Goal: Register for event/course

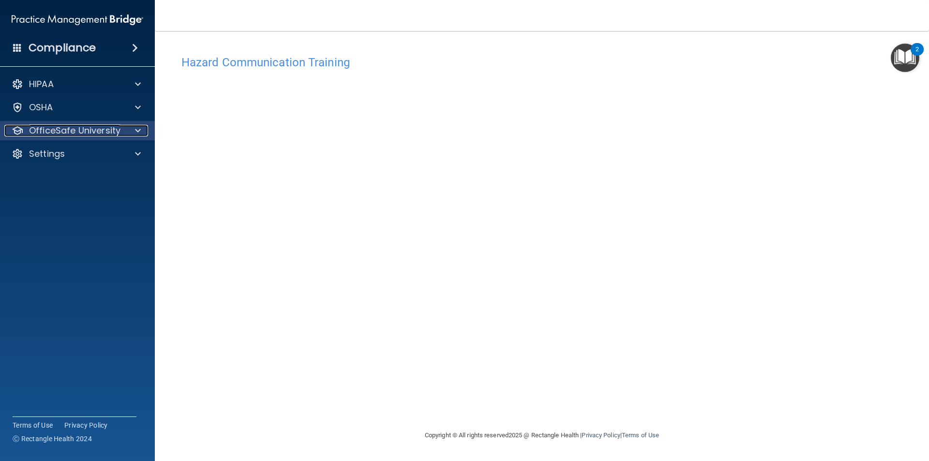
click at [42, 126] on p "OfficeSafe University" at bounding box center [74, 131] width 91 height 12
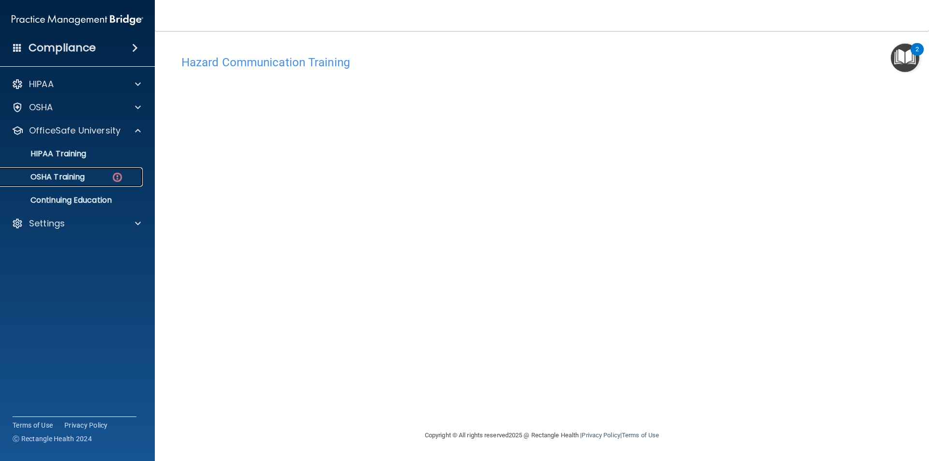
click at [57, 183] on link "OSHA Training" at bounding box center [66, 176] width 152 height 19
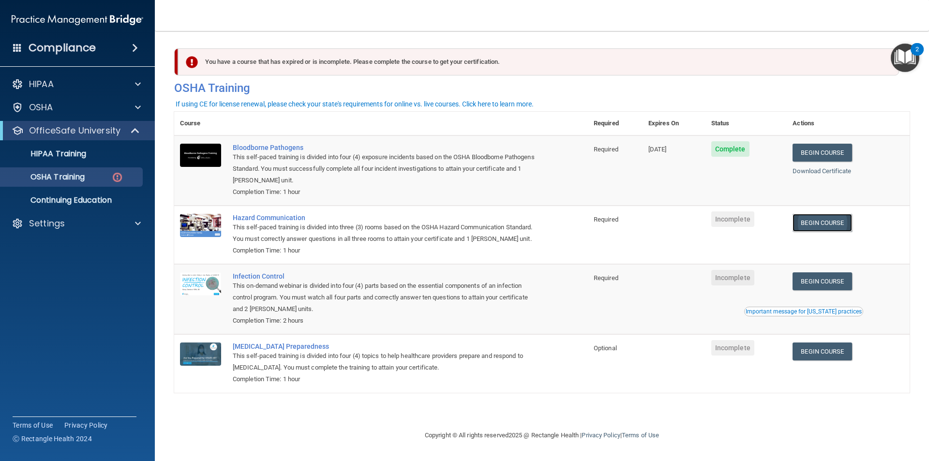
click at [812, 226] on link "Begin Course" at bounding box center [821, 223] width 59 height 18
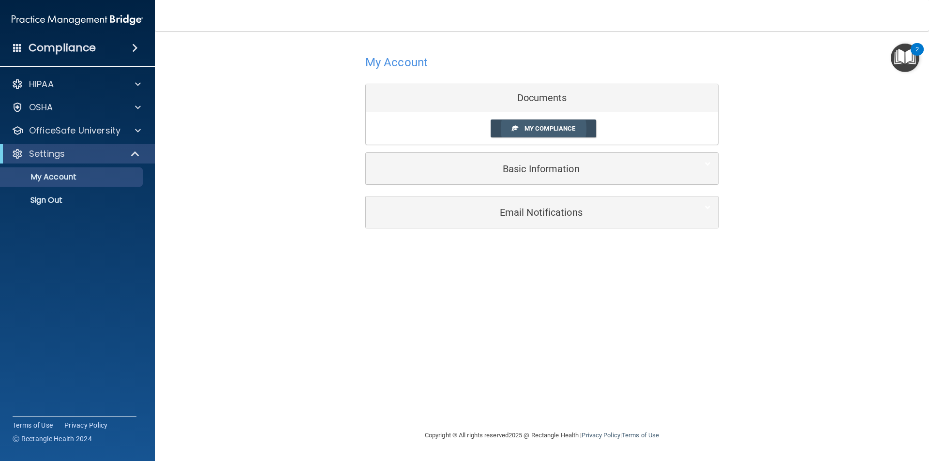
click at [584, 130] on link "My Compliance" at bounding box center [543, 128] width 106 height 18
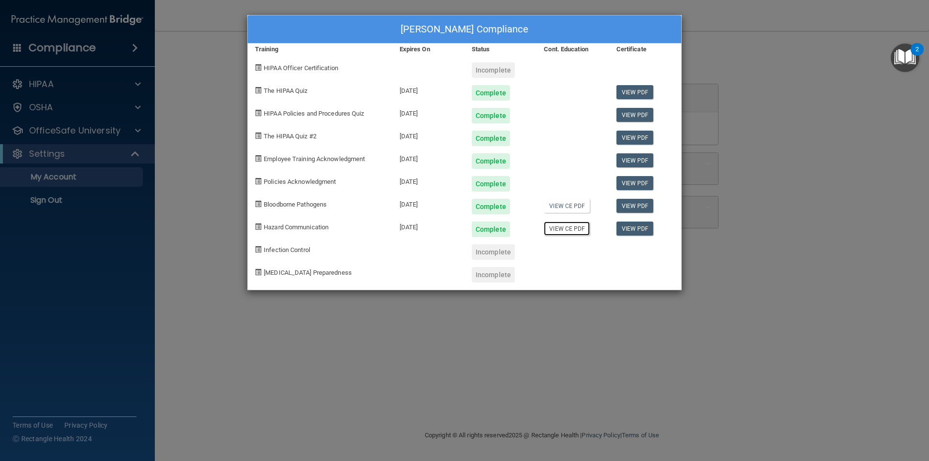
click at [572, 231] on link "View CE PDF" at bounding box center [567, 229] width 46 height 14
click at [228, 34] on div "[PERSON_NAME] Compliance Training Expires On Status Cont. Education Certificate…" at bounding box center [464, 230] width 929 height 461
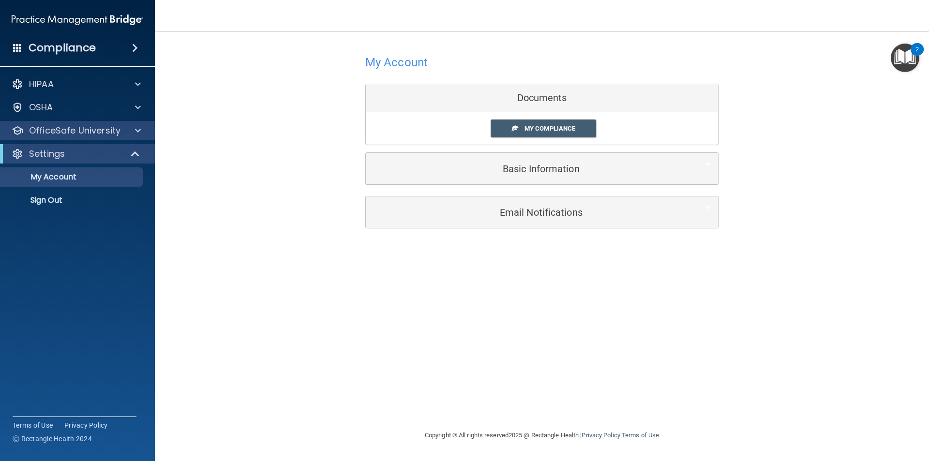
click at [99, 123] on div "OfficeSafe University" at bounding box center [77, 130] width 155 height 19
click at [137, 134] on span at bounding box center [138, 131] width 6 height 12
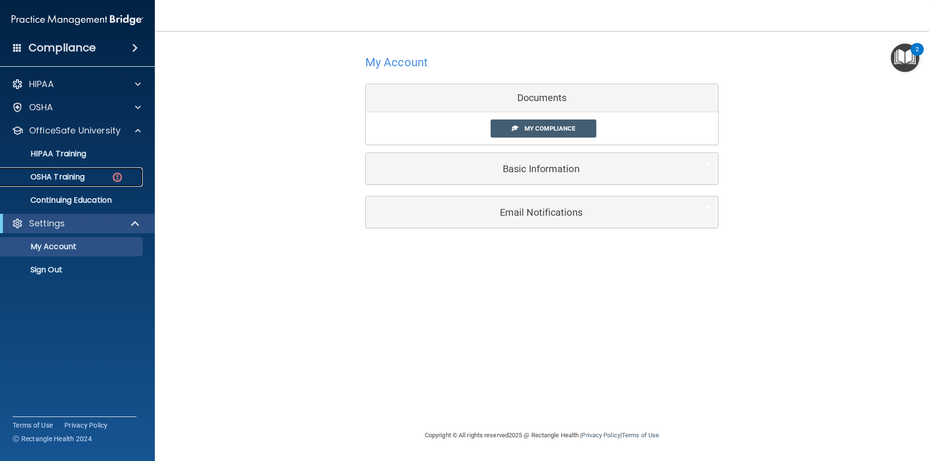
click at [117, 176] on img at bounding box center [117, 177] width 12 height 12
